Goal: Task Accomplishment & Management: Manage account settings

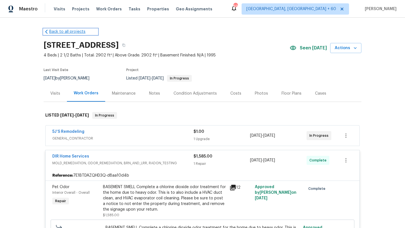
click at [48, 31] on icon at bounding box center [47, 32] width 6 height 6
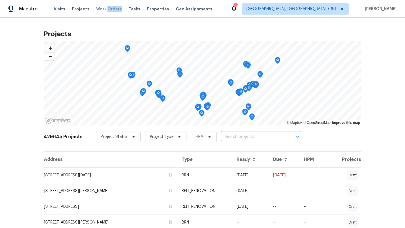
click at [104, 9] on span "Work Orders" at bounding box center [109, 9] width 26 height 6
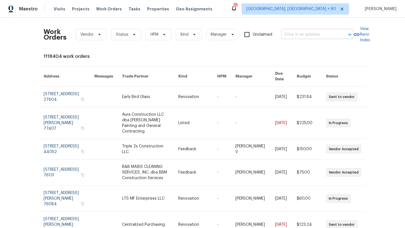
click at [298, 38] on input "text" at bounding box center [309, 34] width 56 height 9
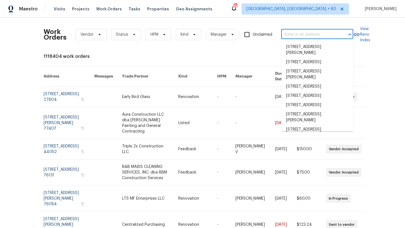
paste input "[STREET_ADDRESS][US_STATE]"
type input "[STREET_ADDRESS][US_STATE]"
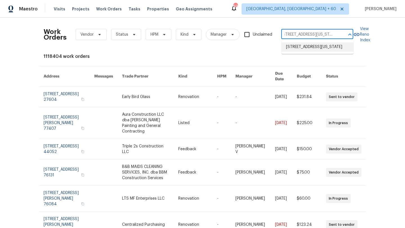
click at [300, 45] on li "[STREET_ADDRESS][US_STATE]" at bounding box center [317, 46] width 72 height 9
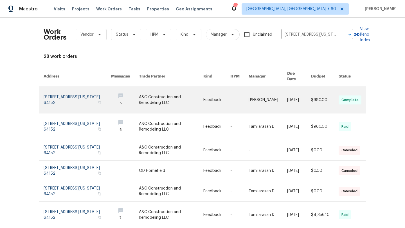
click at [71, 92] on link at bounding box center [77, 100] width 67 height 26
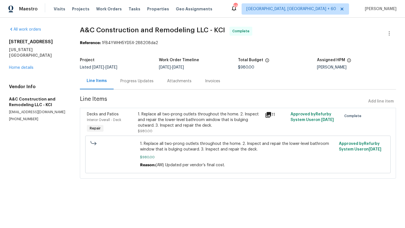
click at [16, 64] on div "7300 NW 73rd St Kansas City, MO 64152 Home details" at bounding box center [37, 54] width 57 height 31
click at [22, 66] on link "Home details" at bounding box center [21, 68] width 24 height 4
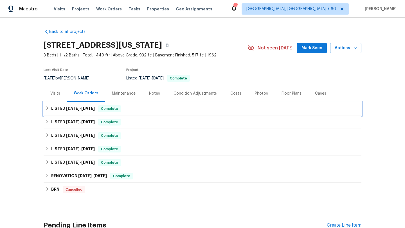
click at [52, 112] on div "LISTED [DATE] - [DATE] Complete" at bounding box center [202, 108] width 317 height 13
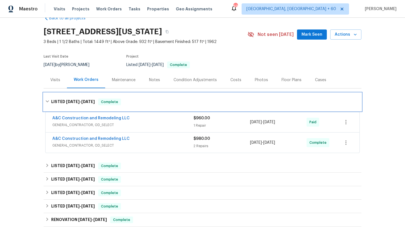
scroll to position [19, 0]
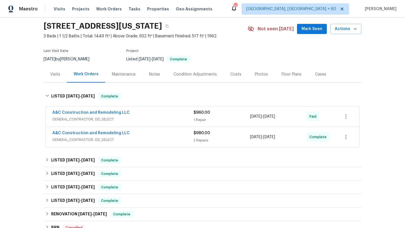
click at [77, 122] on div "A&C Construction and Remodeling LLC GENERAL_CONTRACTOR, OD_SELECT" at bounding box center [122, 116] width 141 height 13
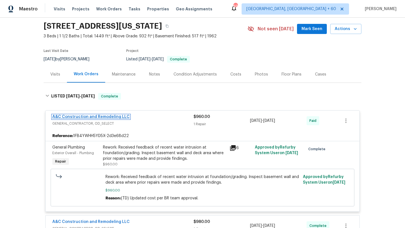
click at [97, 117] on link "A&C Construction and Remodeling LLC" at bounding box center [90, 117] width 77 height 4
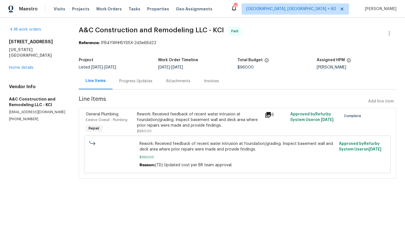
click at [129, 82] on div "Progress Updates" at bounding box center [135, 81] width 33 height 6
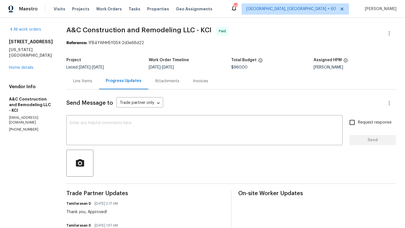
click at [90, 83] on div "Line Items" at bounding box center [82, 81] width 19 height 6
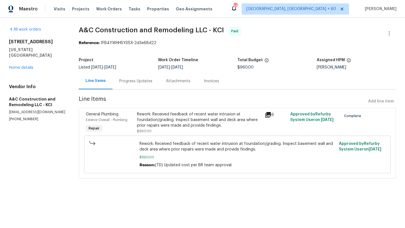
click at [156, 121] on div "Rework: Received feedback of recent water intrusion at foundation/grading. Insp…" at bounding box center [199, 120] width 124 height 17
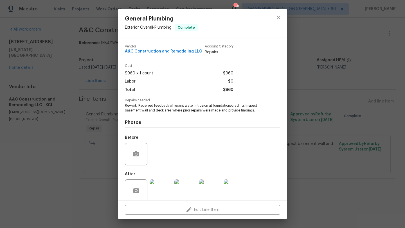
click at [90, 125] on div "General Plumbing Exterior Overall - Plumbing Complete Vendor A&C Construction a…" at bounding box center [202, 114] width 405 height 228
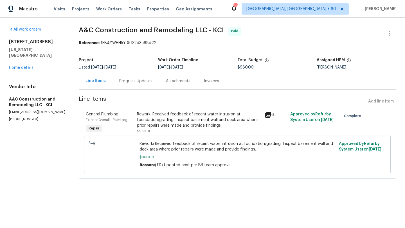
click at [135, 76] on div "Progress Updates" at bounding box center [135, 81] width 47 height 17
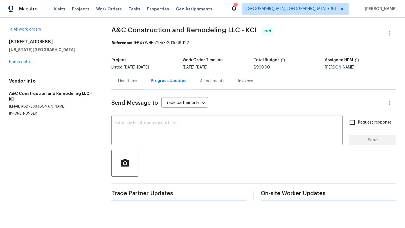
click at [135, 85] on div "Line Items" at bounding box center [127, 81] width 33 height 17
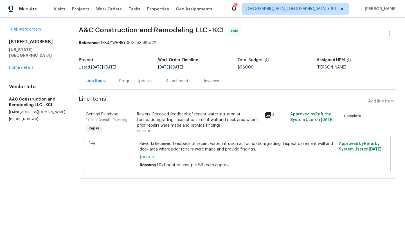
click at [135, 85] on div "Progress Updates" at bounding box center [135, 81] width 47 height 17
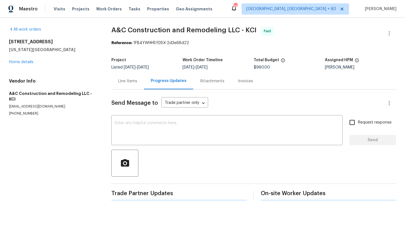
click at [135, 85] on div "Line Items" at bounding box center [127, 81] width 33 height 17
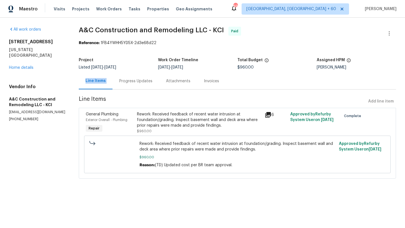
click at [133, 76] on div "Progress Updates" at bounding box center [135, 81] width 47 height 17
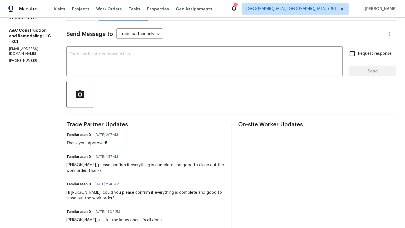
scroll to position [65, 0]
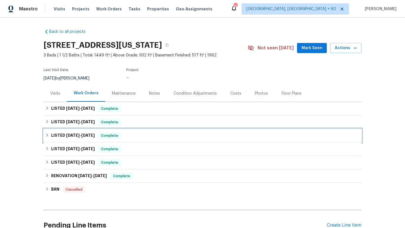
click at [54, 135] on h6 "LISTED 2/28/25 - 5/19/25" at bounding box center [73, 135] width 44 height 7
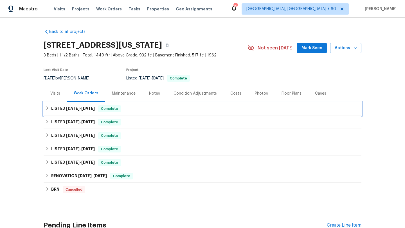
click at [73, 111] on h6 "LISTED [DATE] - [DATE]" at bounding box center [73, 108] width 44 height 7
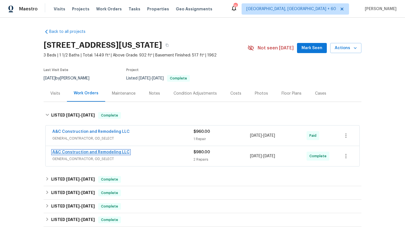
click at [79, 151] on link "A&C Construction and Remodeling LLC" at bounding box center [90, 152] width 77 height 4
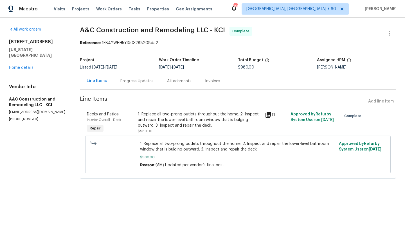
click at [140, 85] on div "Progress Updates" at bounding box center [136, 81] width 47 height 17
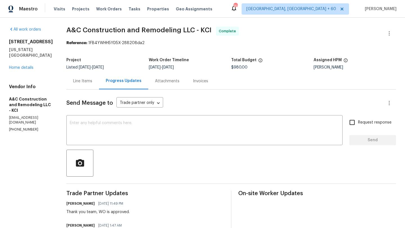
click at [92, 79] on div "Line Items" at bounding box center [82, 81] width 19 height 6
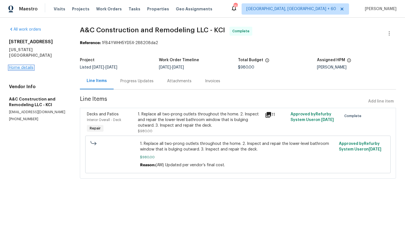
click at [26, 66] on link "Home details" at bounding box center [21, 68] width 24 height 4
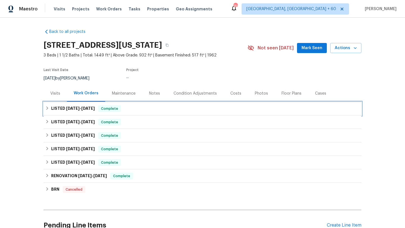
click at [50, 111] on div "LISTED [DATE] - [DATE] Complete" at bounding box center [202, 108] width 314 height 7
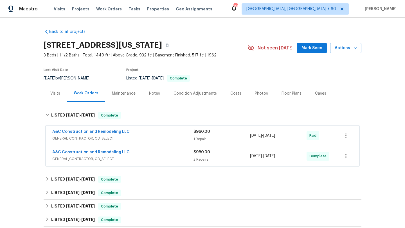
click at [97, 137] on span "GENERAL_CONTRACTOR, OD_SELECT" at bounding box center [122, 139] width 141 height 6
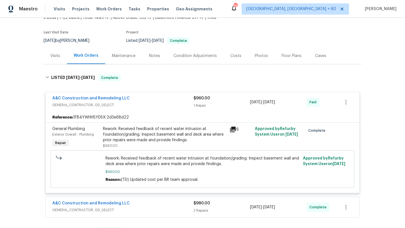
scroll to position [50, 0]
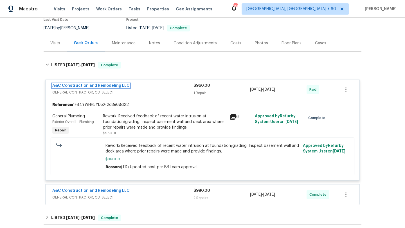
click at [99, 86] on link "A&C Construction and Remodeling LLC" at bounding box center [90, 86] width 77 height 4
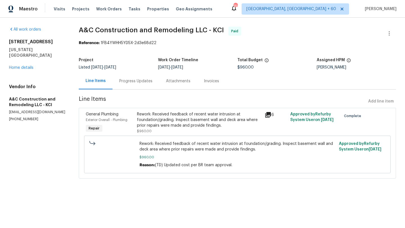
click at [124, 83] on div "Progress Updates" at bounding box center [135, 81] width 33 height 6
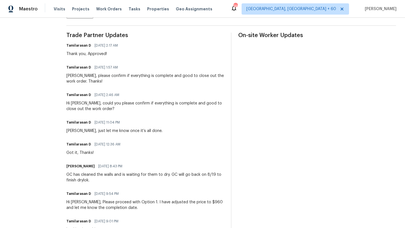
scroll to position [253, 0]
